Goal: Transaction & Acquisition: Purchase product/service

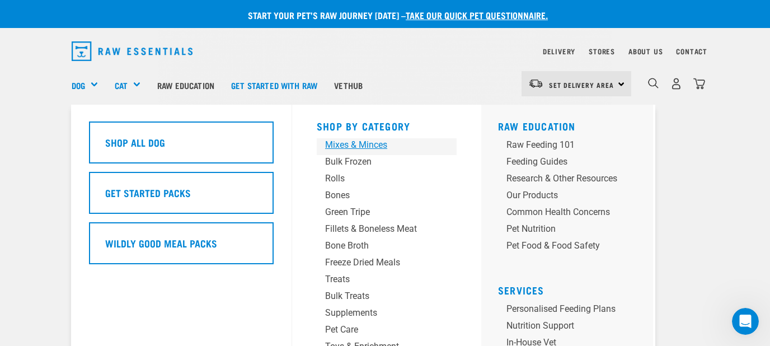
click at [337, 144] on div "Mixes & Minces" at bounding box center [377, 144] width 105 height 13
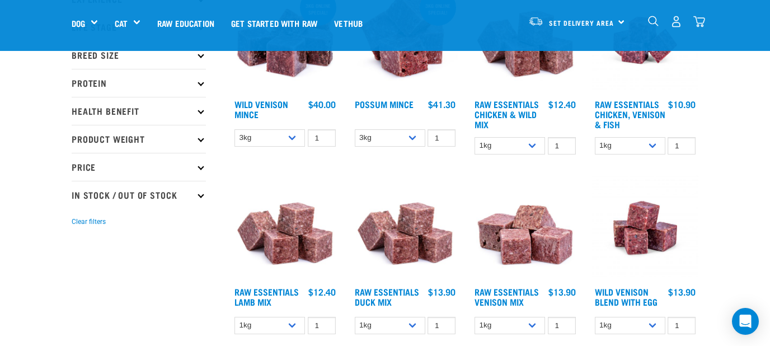
scroll to position [120, 0]
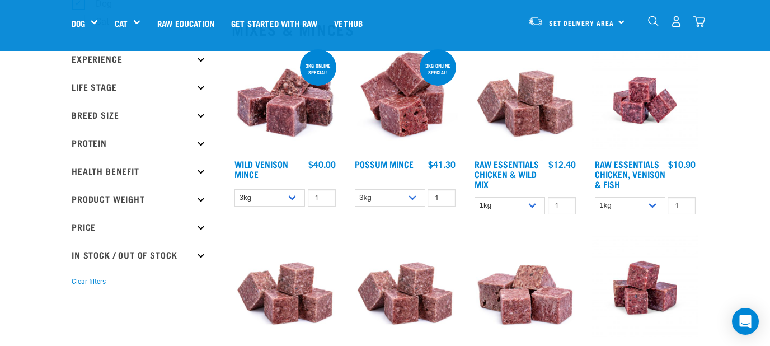
click at [676, 23] on img "dropdown navigation" at bounding box center [676, 22] width 12 height 12
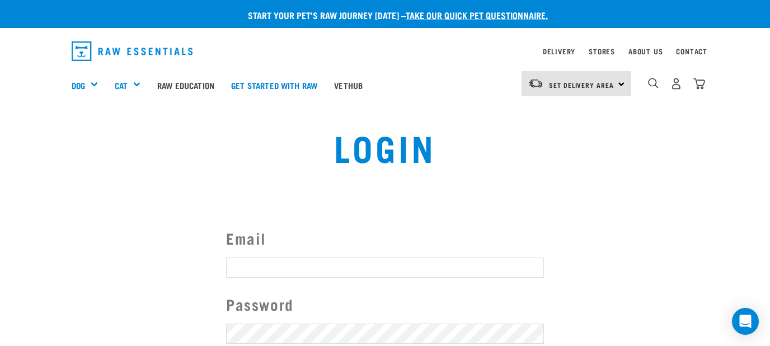
click at [270, 236] on label "Email" at bounding box center [385, 238] width 318 height 23
click at [270, 257] on input "Email" at bounding box center [385, 267] width 318 height 20
type input "narellesilwood@hotmail.com"
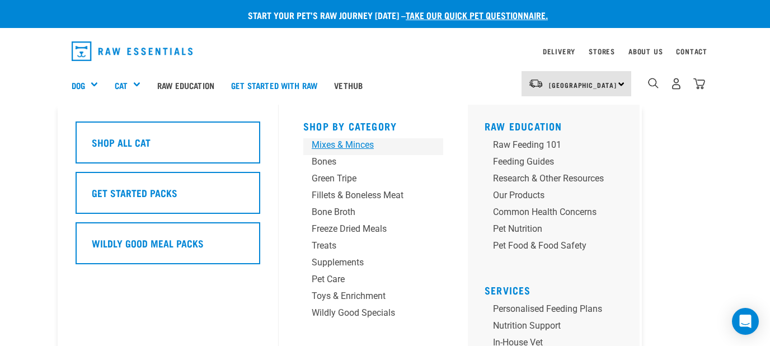
click at [336, 147] on div "Mixes & Minces" at bounding box center [364, 144] width 105 height 13
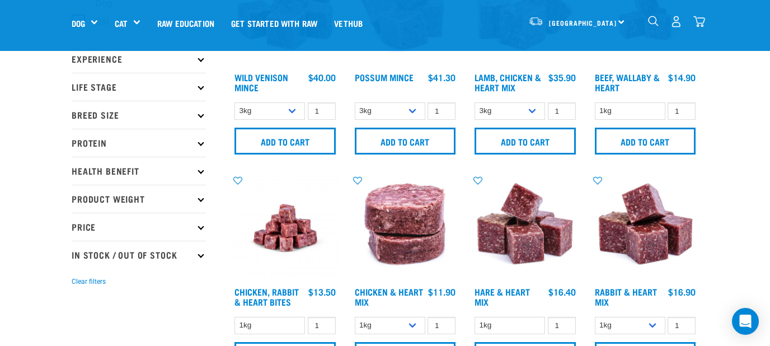
scroll to position [180, 0]
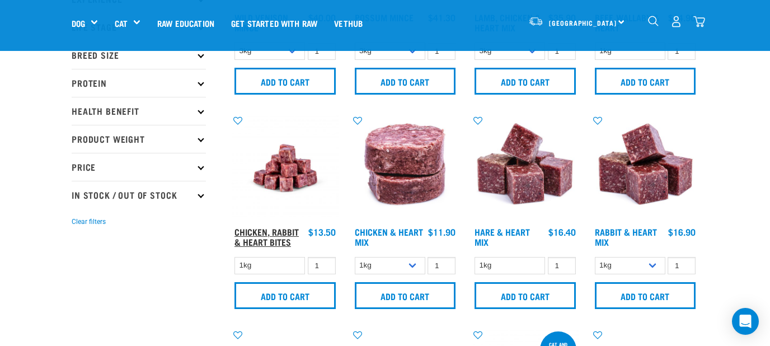
click at [285, 234] on link "Chicken, Rabbit & Heart Bites" at bounding box center [266, 236] width 64 height 15
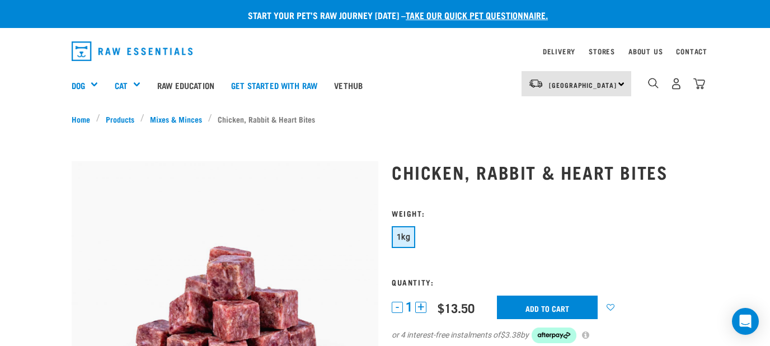
scroll to position [60, 0]
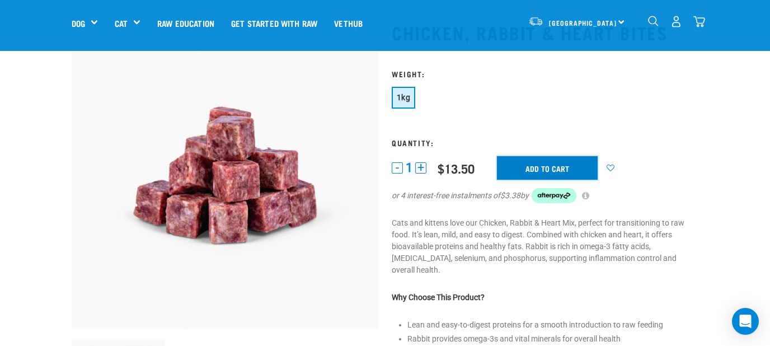
click at [538, 166] on input "Add to cart" at bounding box center [547, 167] width 101 height 23
click at [700, 20] on img "dropdown navigation" at bounding box center [699, 22] width 12 height 12
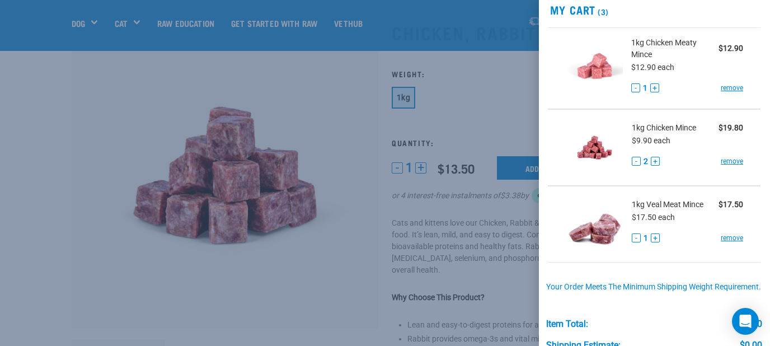
scroll to position [65, 0]
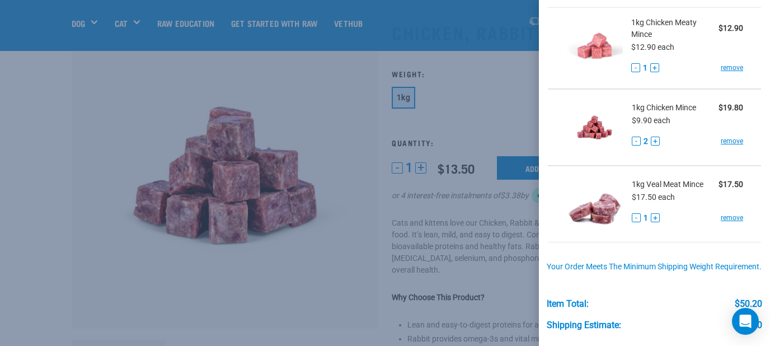
click at [502, 106] on div at bounding box center [385, 173] width 770 height 346
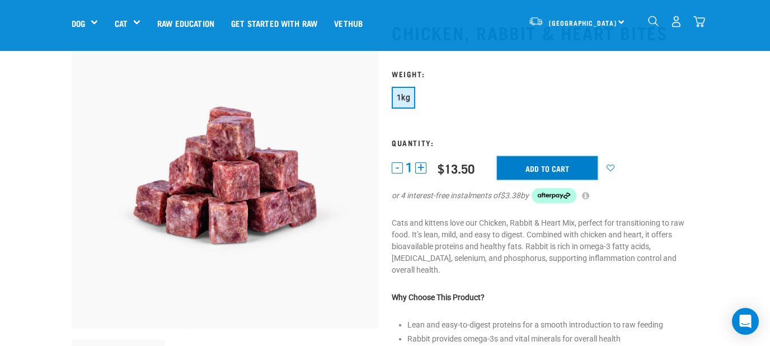
click at [562, 166] on input "Add to cart" at bounding box center [547, 167] width 101 height 23
click at [530, 168] on input "Add to cart" at bounding box center [547, 167] width 101 height 23
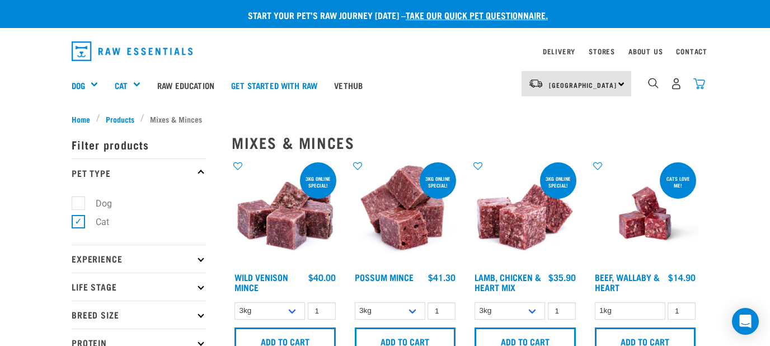
click at [703, 85] on img "dropdown navigation" at bounding box center [699, 84] width 12 height 12
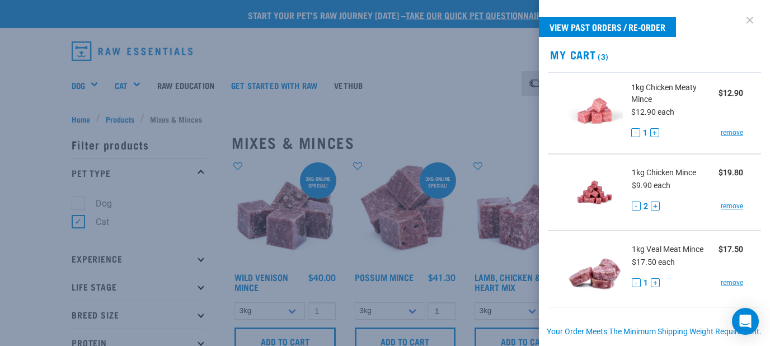
click at [749, 20] on link at bounding box center [750, 20] width 18 height 18
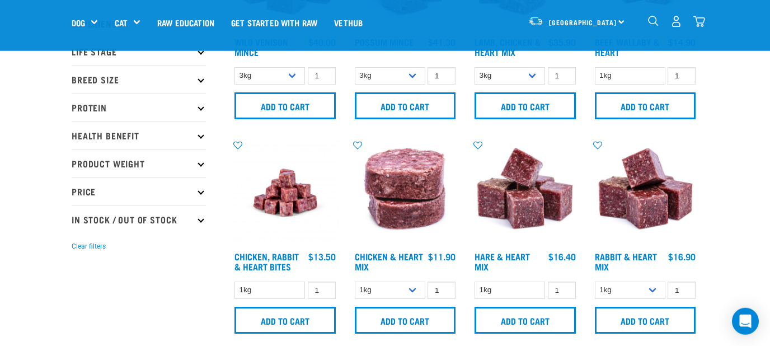
scroll to position [180, 0]
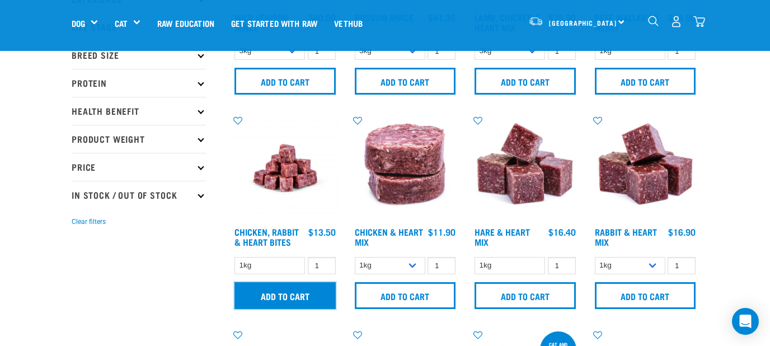
click at [291, 296] on input "Add to cart" at bounding box center [284, 295] width 101 height 27
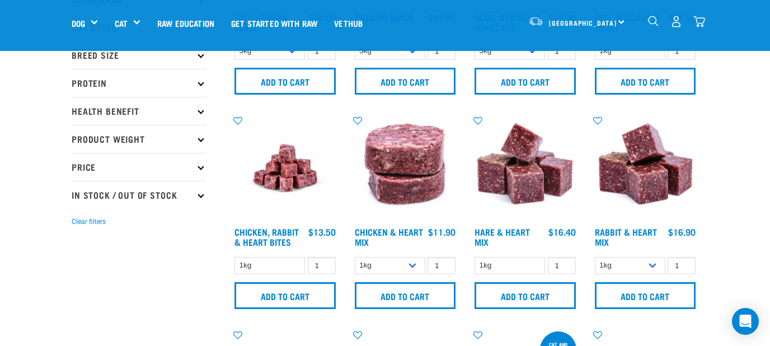
click at [697, 19] on img "dropdown navigation" at bounding box center [699, 22] width 12 height 12
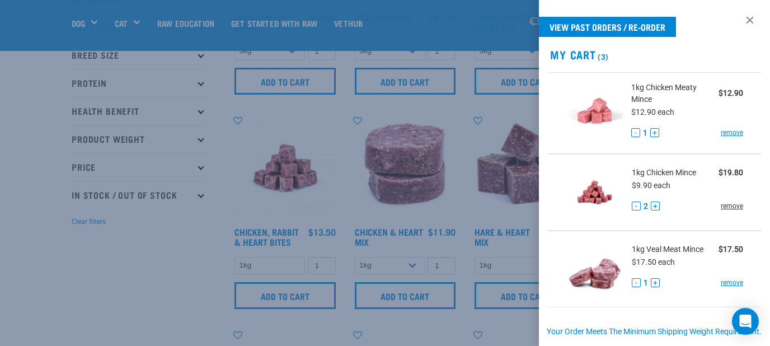
click at [732, 206] on link "remove" at bounding box center [732, 206] width 22 height 10
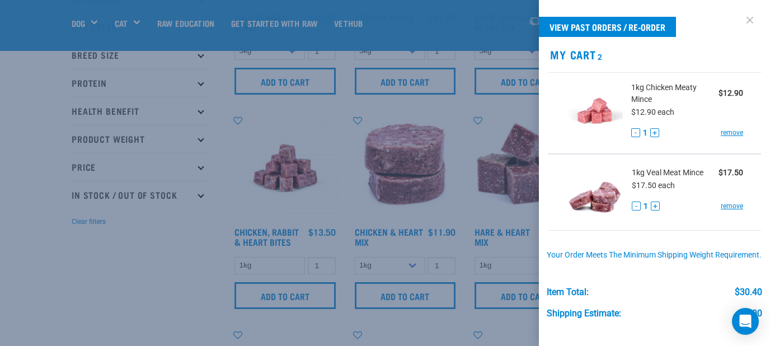
click at [749, 19] on link at bounding box center [750, 20] width 18 height 18
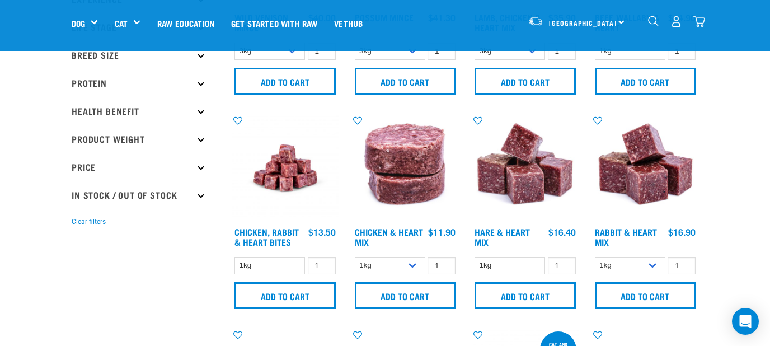
click at [288, 182] on img at bounding box center [285, 168] width 107 height 107
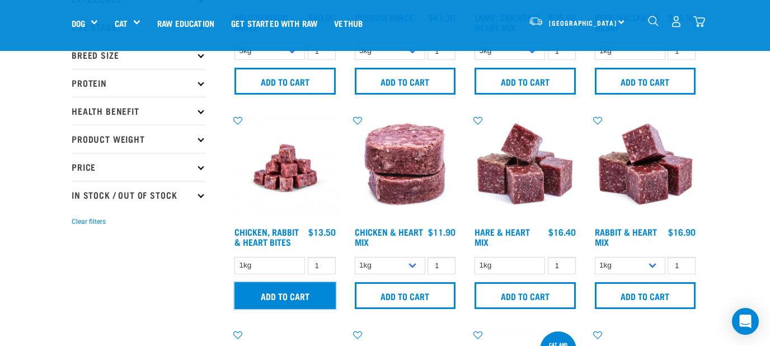
click at [294, 296] on input "Add to cart" at bounding box center [284, 295] width 101 height 27
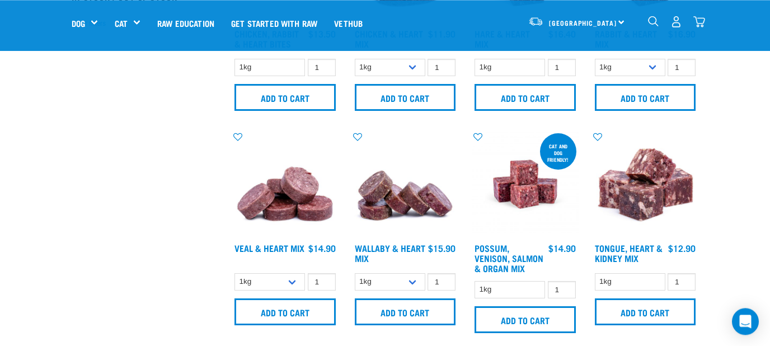
scroll to position [399, 0]
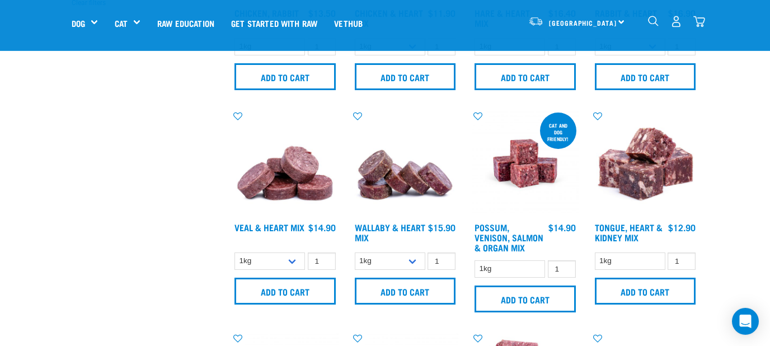
click at [304, 179] on img at bounding box center [285, 163] width 107 height 107
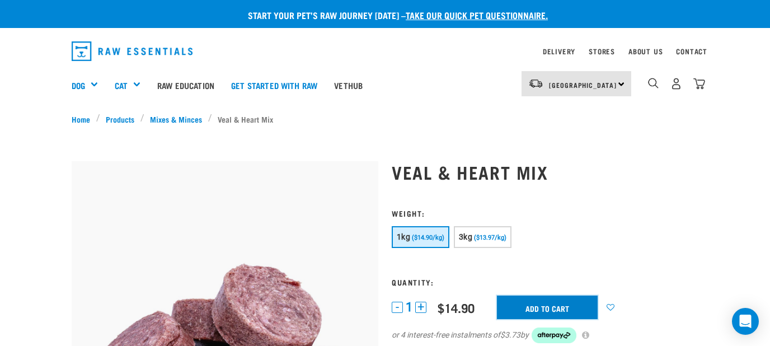
click at [560, 303] on input "Add to cart" at bounding box center [547, 306] width 101 height 23
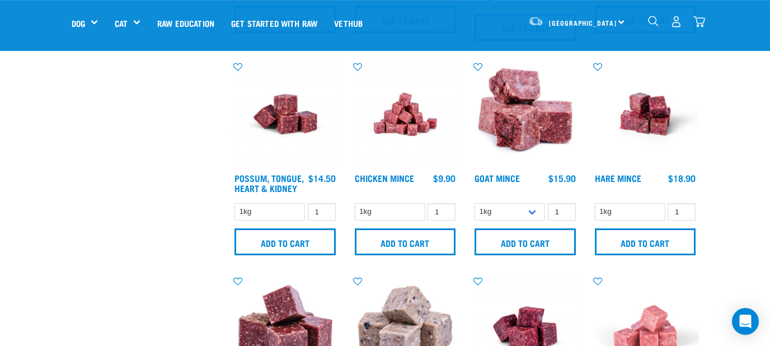
scroll to position [699, 0]
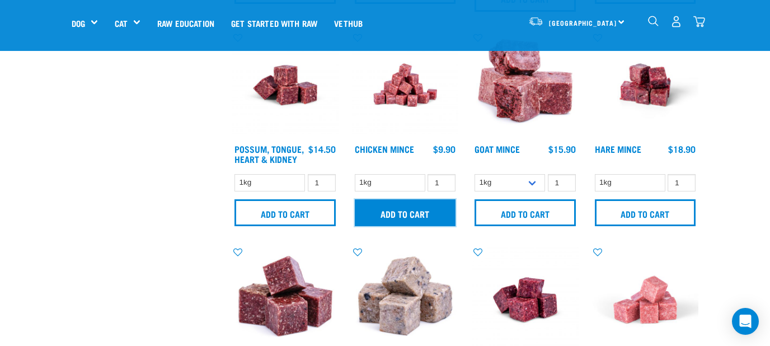
click at [401, 220] on input "Add to cart" at bounding box center [405, 212] width 101 height 27
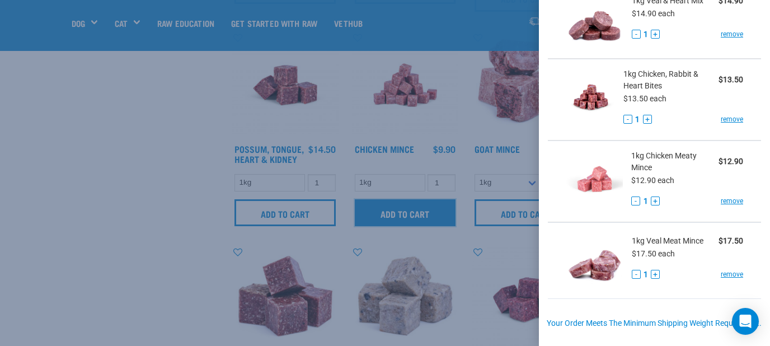
scroll to position [195, 0]
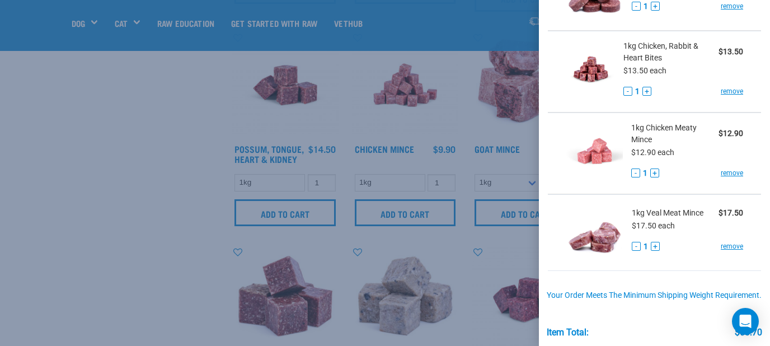
click at [161, 184] on div at bounding box center [385, 173] width 770 height 346
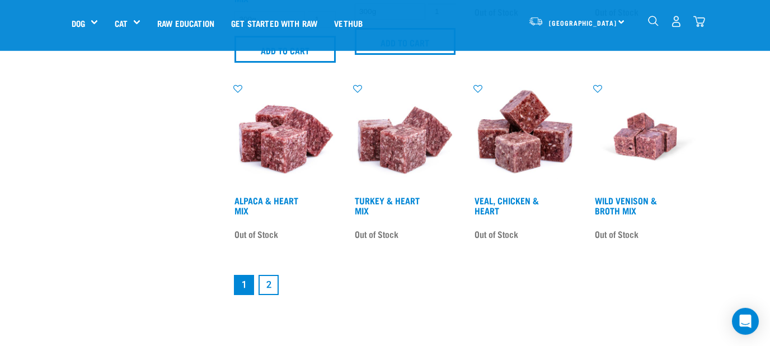
scroll to position [1541, 0]
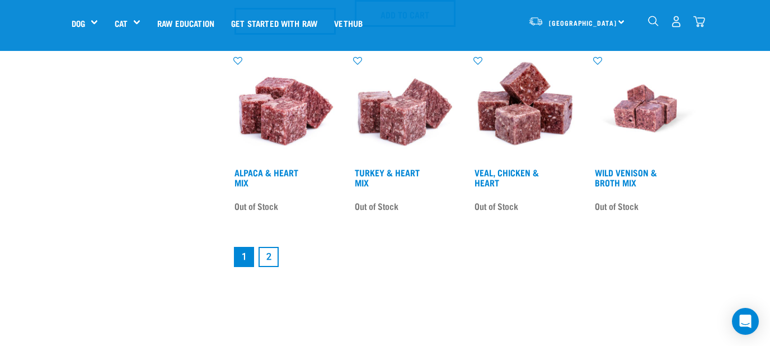
click at [264, 267] on link "2" at bounding box center [268, 257] width 20 height 20
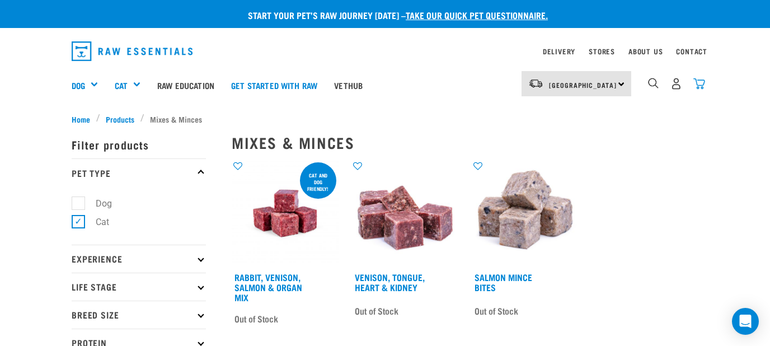
click at [699, 83] on img "dropdown navigation" at bounding box center [699, 84] width 12 height 12
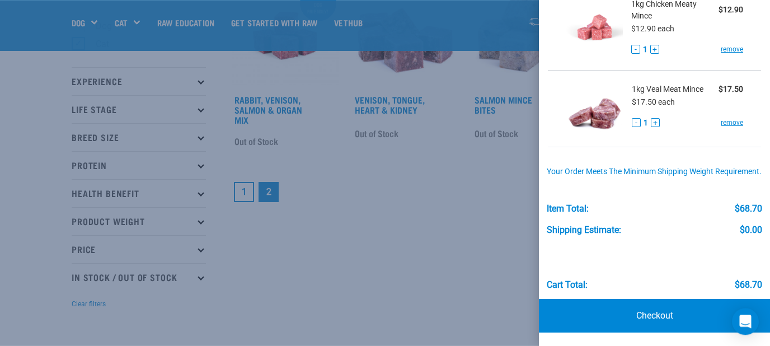
scroll to position [120, 0]
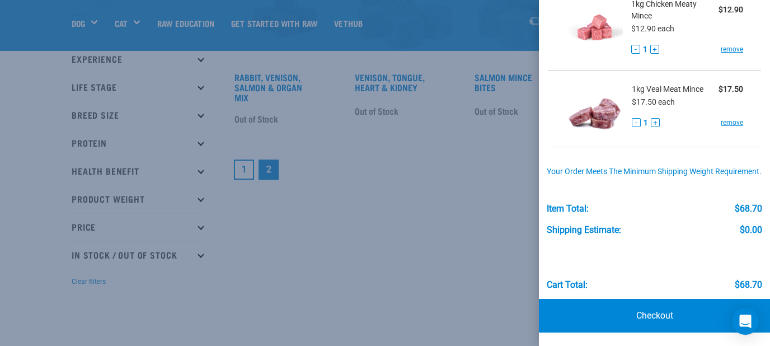
click at [309, 233] on div at bounding box center [385, 173] width 770 height 346
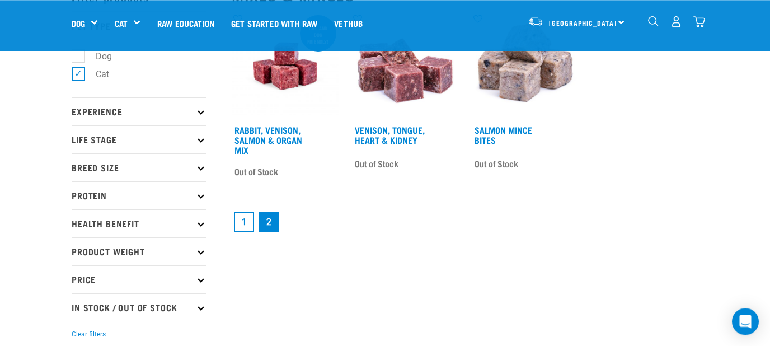
scroll to position [0, 0]
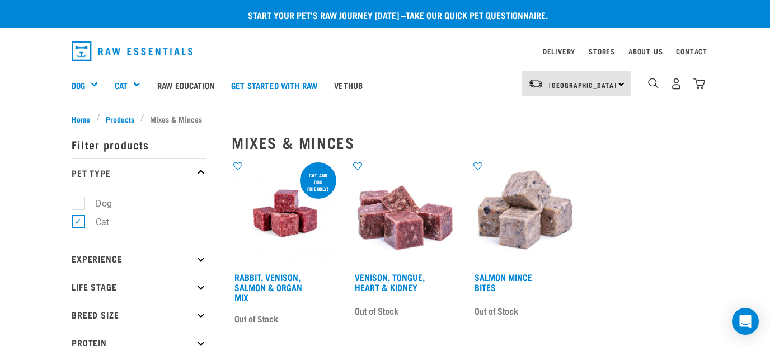
click at [78, 204] on label "Dog" at bounding box center [97, 203] width 39 height 14
click at [76, 204] on input "Dog" at bounding box center [75, 200] width 7 height 7
checkbox input "true"
click at [80, 220] on label "Cat" at bounding box center [96, 222] width 36 height 14
click at [79, 220] on input "Cat" at bounding box center [75, 219] width 7 height 7
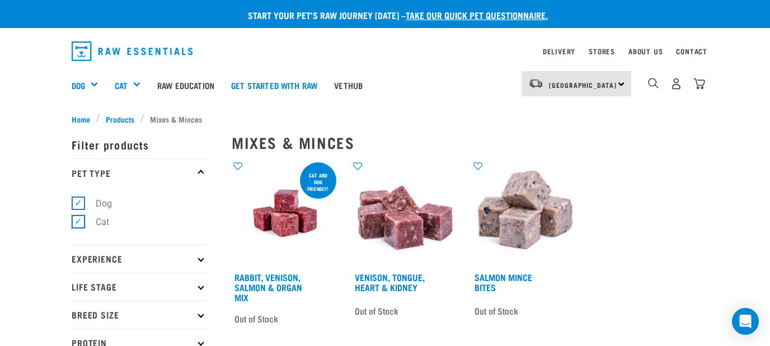
checkbox input "false"
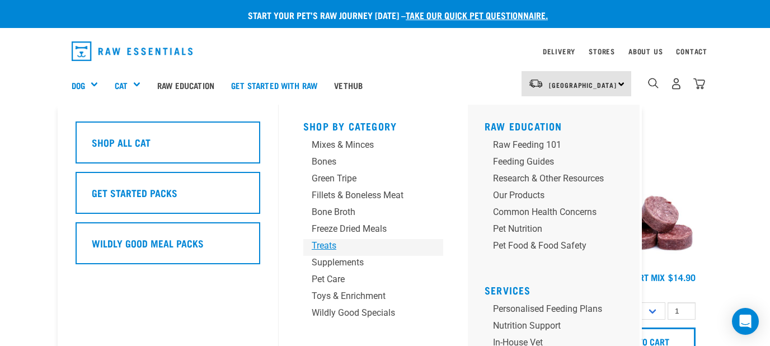
click at [333, 244] on div "Treats" at bounding box center [364, 245] width 105 height 13
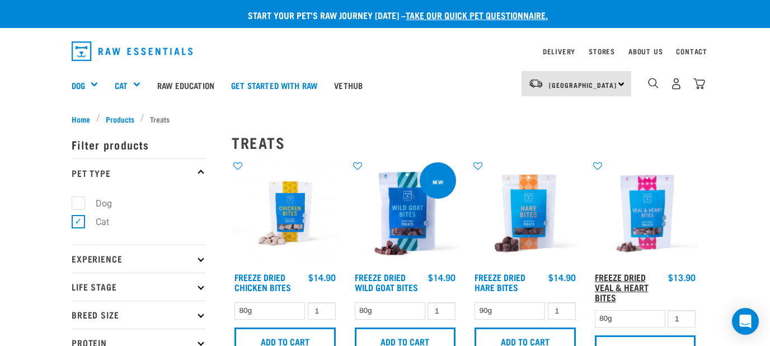
click at [627, 286] on link "Freeze Dried Veal & Heart Bites" at bounding box center [622, 286] width 54 height 25
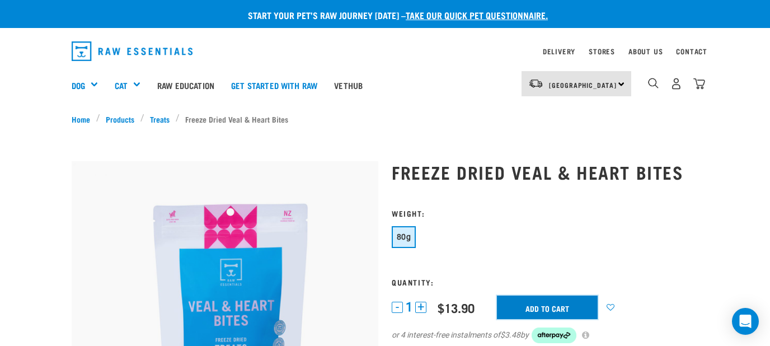
click at [541, 309] on input "Add to cart" at bounding box center [547, 306] width 101 height 23
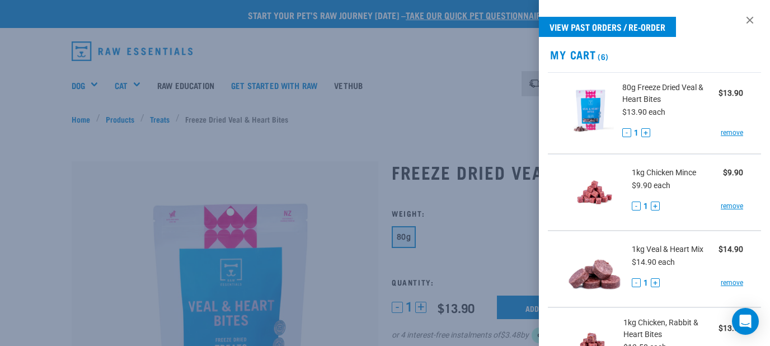
drag, startPoint x: 754, startPoint y: 18, endPoint x: 738, endPoint y: 18, distance: 15.7
click at [751, 18] on link at bounding box center [750, 20] width 18 height 18
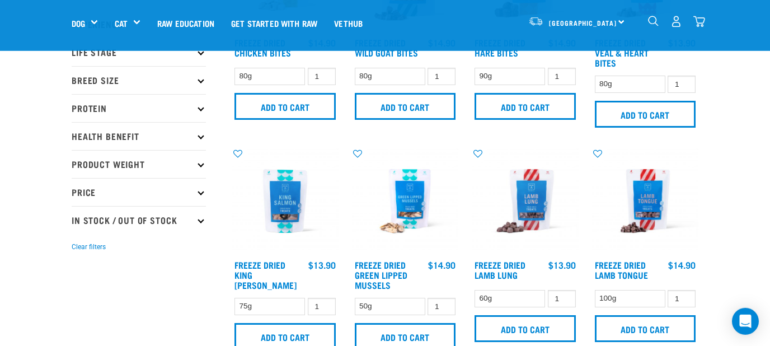
scroll to position [180, 0]
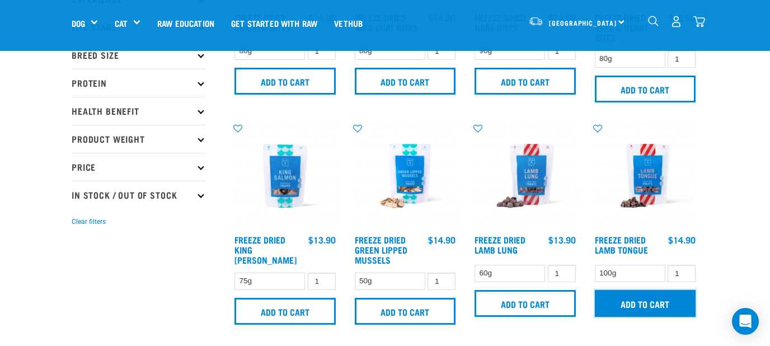
click at [643, 301] on input "Add to cart" at bounding box center [645, 303] width 101 height 27
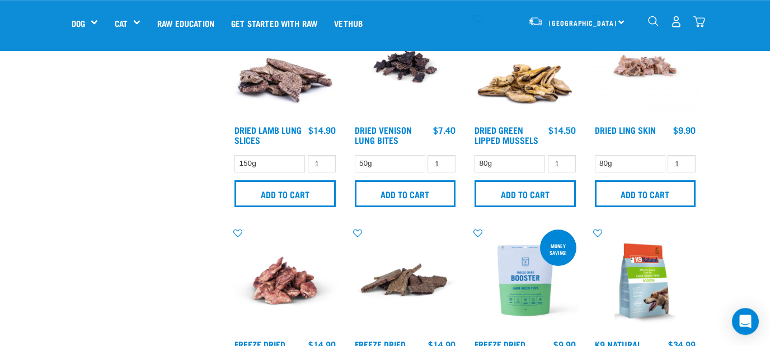
scroll to position [541, 0]
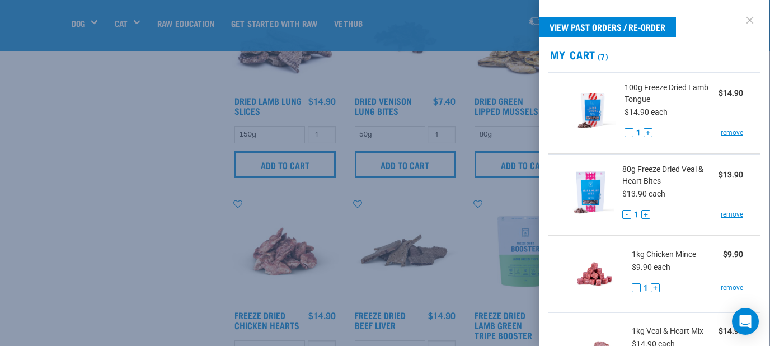
click at [748, 22] on link at bounding box center [750, 20] width 18 height 18
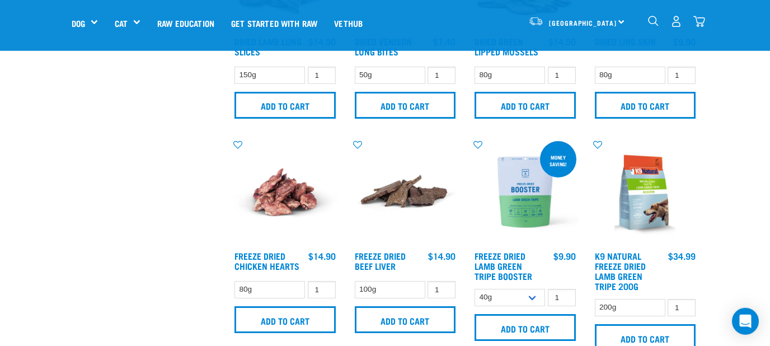
scroll to position [601, 0]
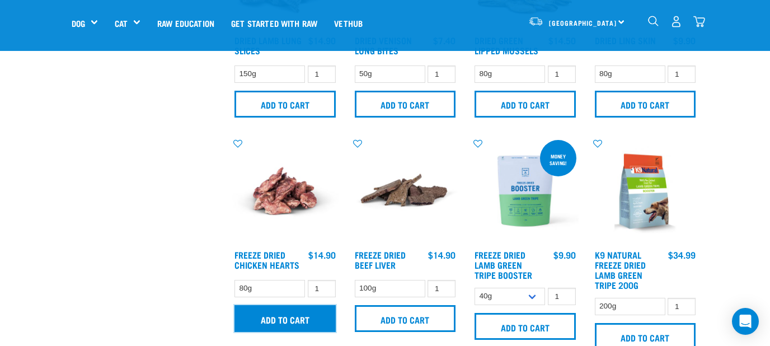
click at [283, 316] on input "Add to cart" at bounding box center [284, 318] width 101 height 27
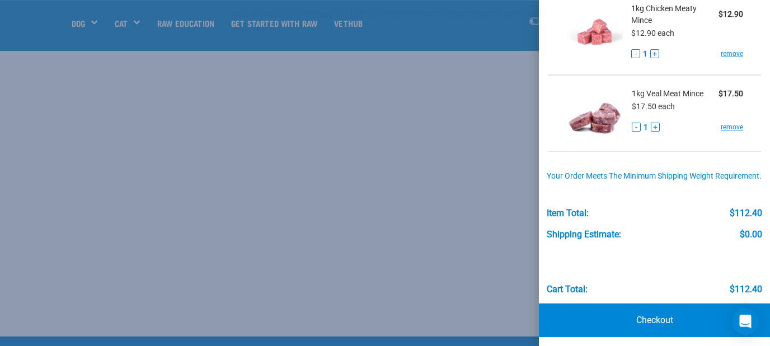
scroll to position [569, 0]
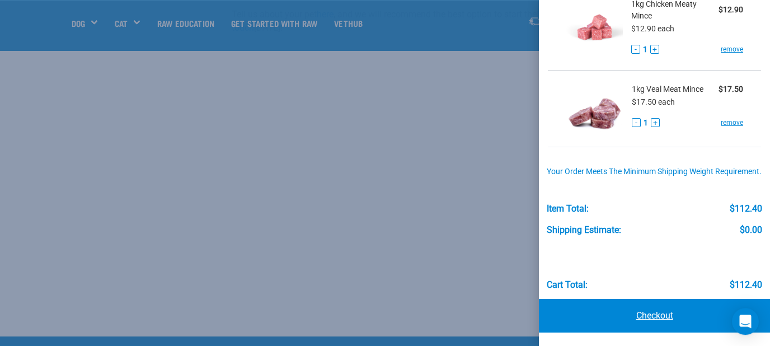
click at [663, 313] on link "Checkout" at bounding box center [654, 316] width 231 height 34
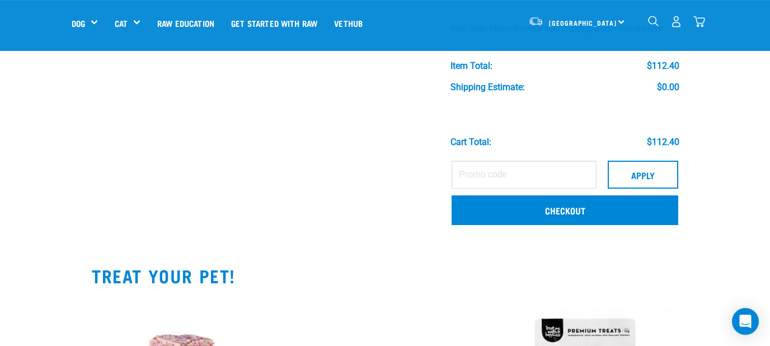
scroll to position [722, 0]
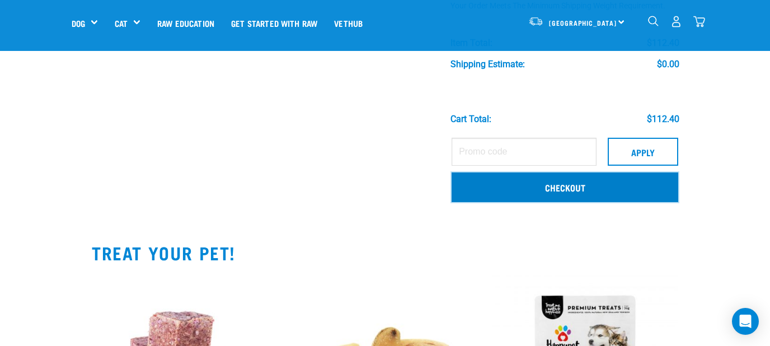
click at [549, 185] on link "Checkout" at bounding box center [564, 186] width 227 height 29
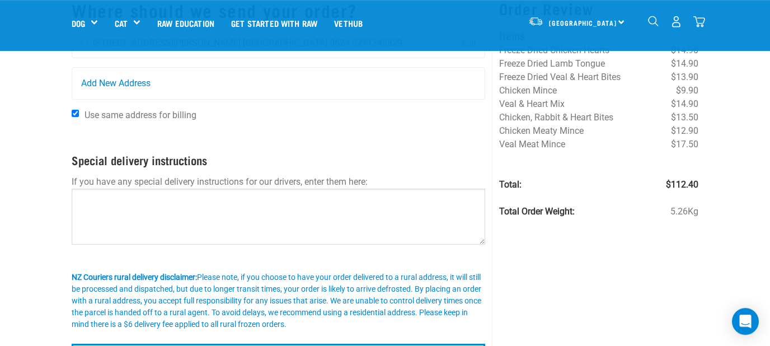
scroll to position [121, 0]
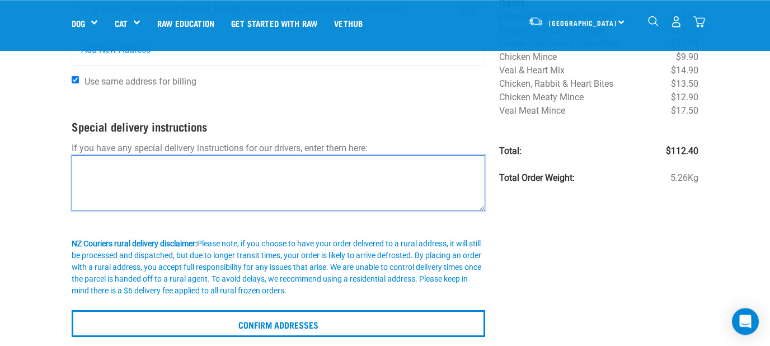
drag, startPoint x: 313, startPoint y: 177, endPoint x: 354, endPoint y: 166, distance: 42.9
click at [314, 178] on textarea at bounding box center [278, 183] width 413 height 56
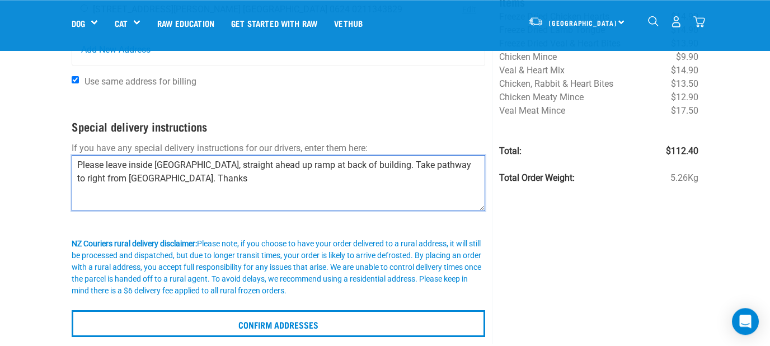
scroll to position [0, 0]
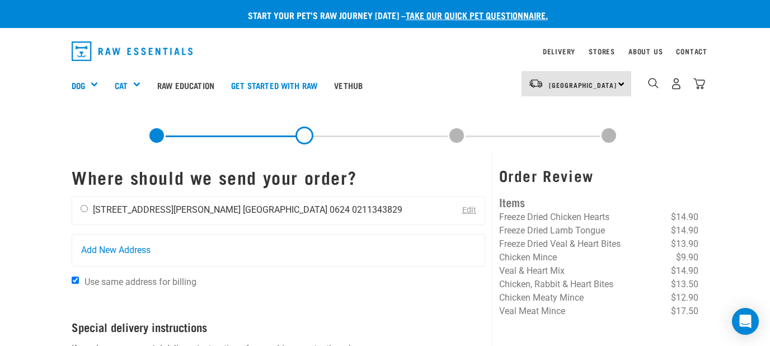
type textarea "Please leave inside [GEOGRAPHIC_DATA], straight ahead up ramp at back of buildi…"
click at [82, 210] on input "radio" at bounding box center [84, 208] width 7 height 7
radio input "true"
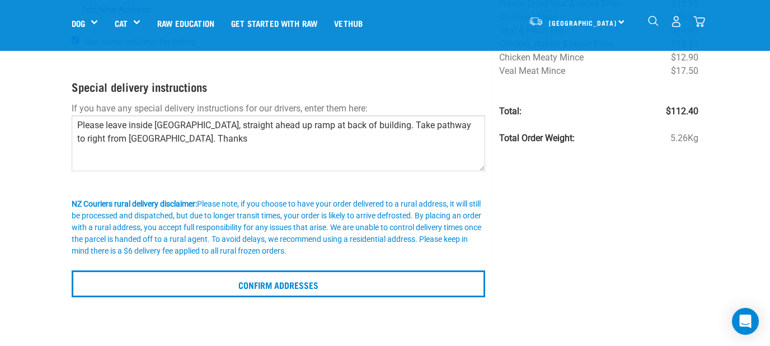
scroll to position [180, 0]
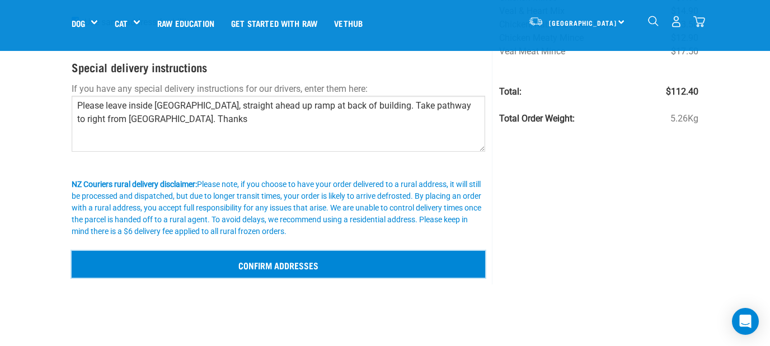
click at [292, 264] on input "Confirm addresses" at bounding box center [278, 264] width 413 height 27
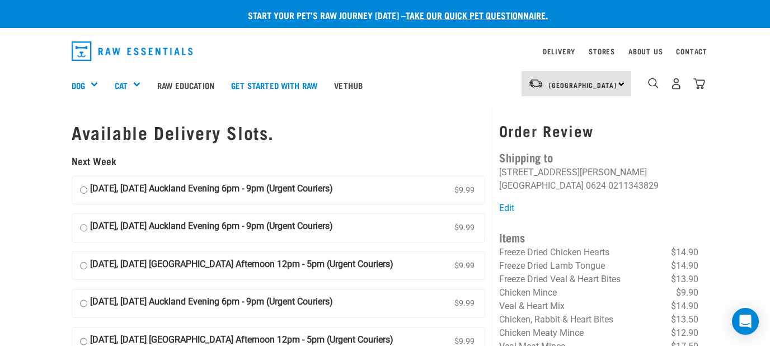
click at [85, 189] on input "[DATE], [DATE] Auckland Evening 6pm - 9pm (Urgent Couriers) $9.99" at bounding box center [83, 190] width 7 height 17
radio input "true"
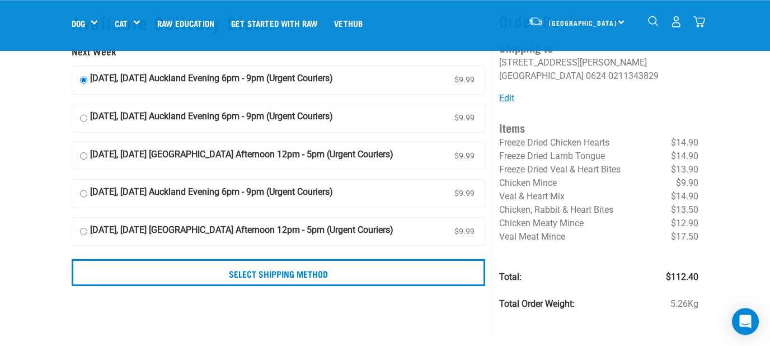
scroll to position [60, 0]
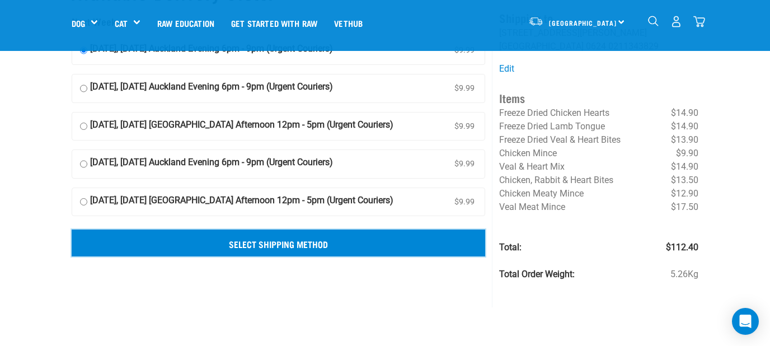
click at [274, 239] on input "Select Shipping Method" at bounding box center [278, 242] width 413 height 27
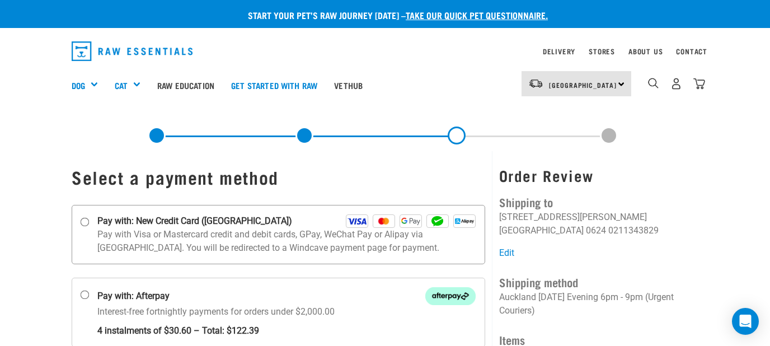
click at [85, 222] on input "Pay with: New Credit Card (Windcave)" at bounding box center [85, 221] width 9 height 9
radio input "true"
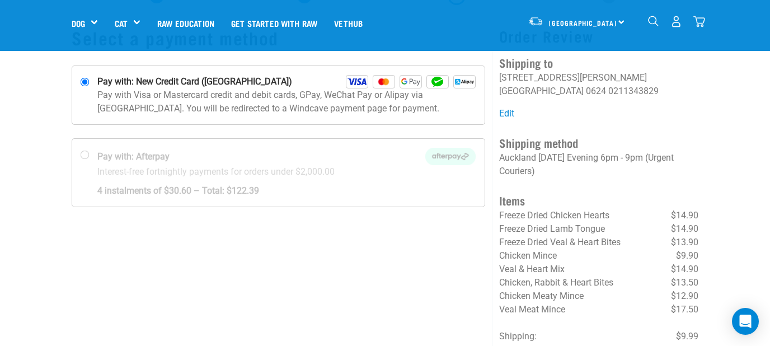
scroll to position [120, 0]
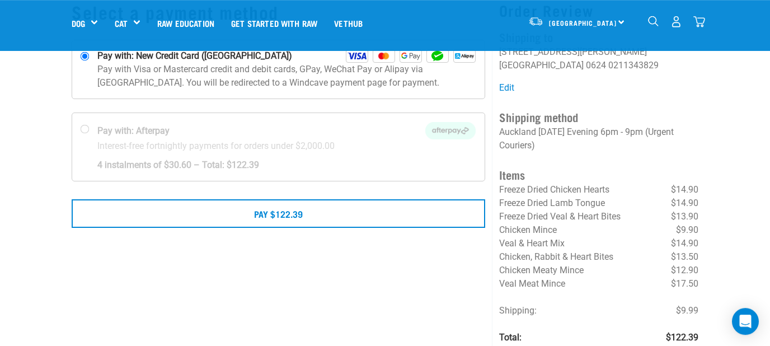
scroll to position [60, 0]
